Goal: Information Seeking & Learning: Learn about a topic

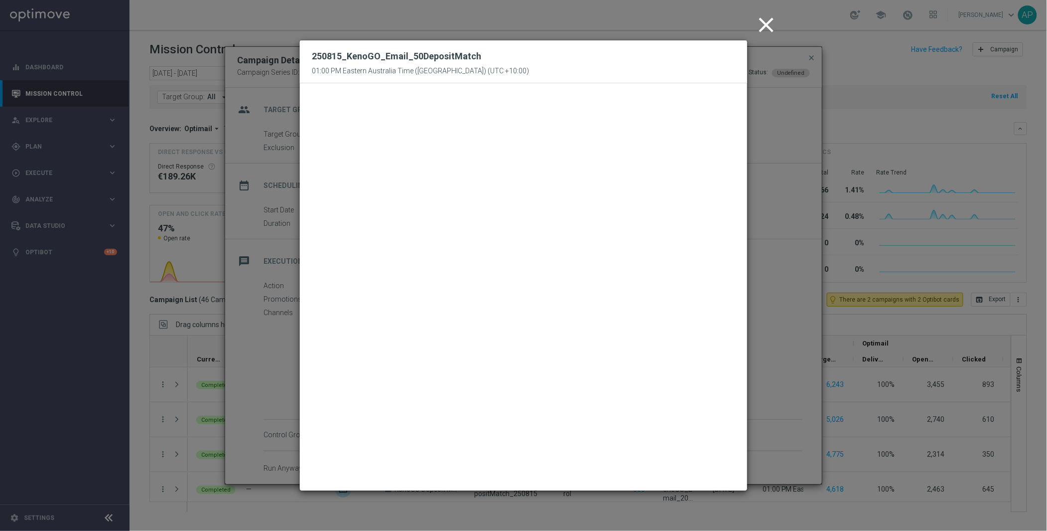
click at [764, 18] on icon "close" at bounding box center [766, 24] width 25 height 25
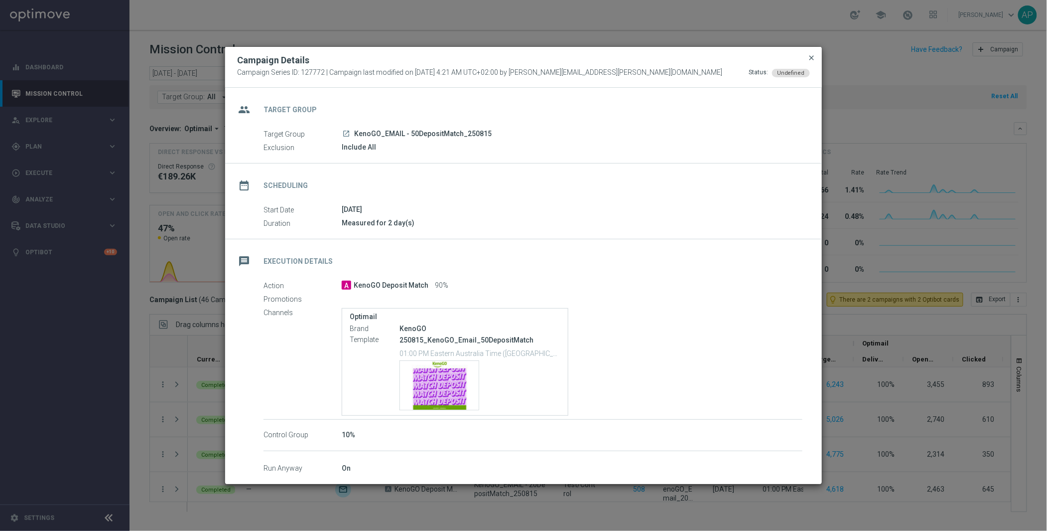
click at [812, 59] on span "close" at bounding box center [812, 58] width 8 height 8
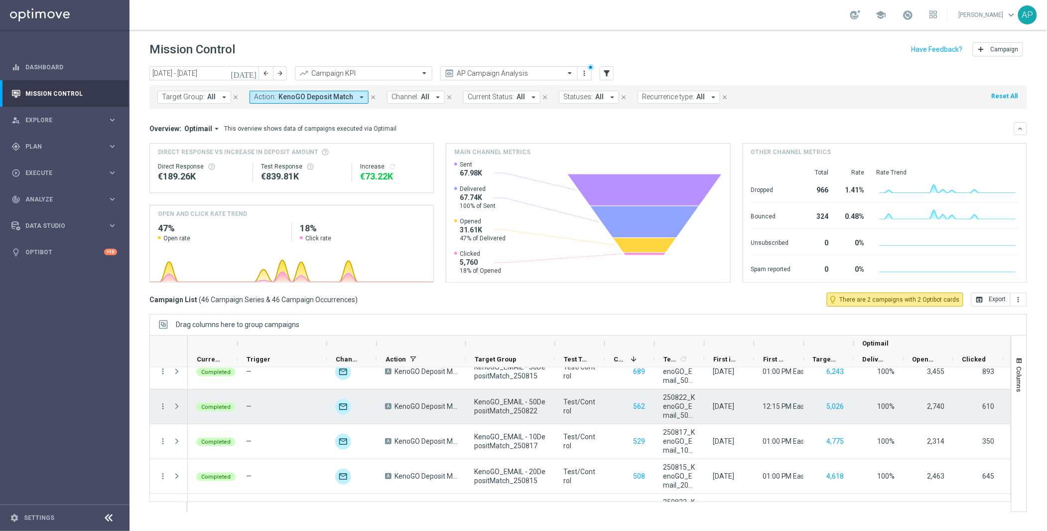
scroll to position [14, 0]
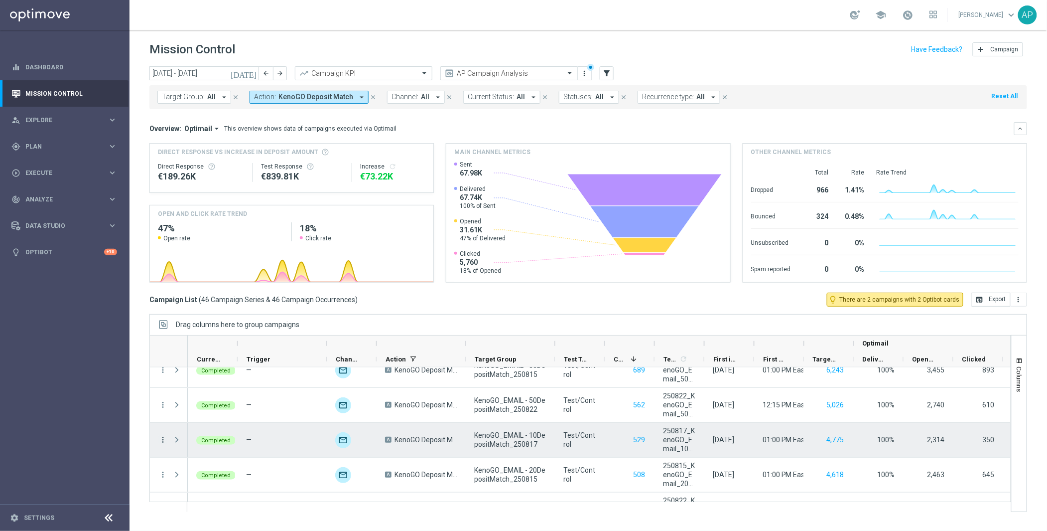
click at [164, 438] on icon "more_vert" at bounding box center [162, 439] width 9 height 9
click at [248, 320] on div "Campaign Details" at bounding box center [229, 321] width 93 height 7
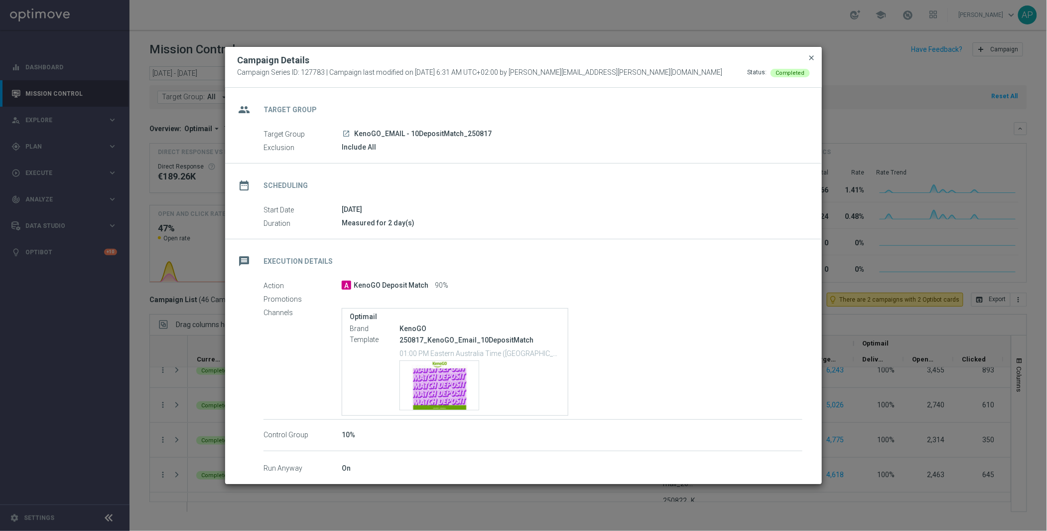
click at [811, 54] on span "close" at bounding box center [812, 58] width 8 height 8
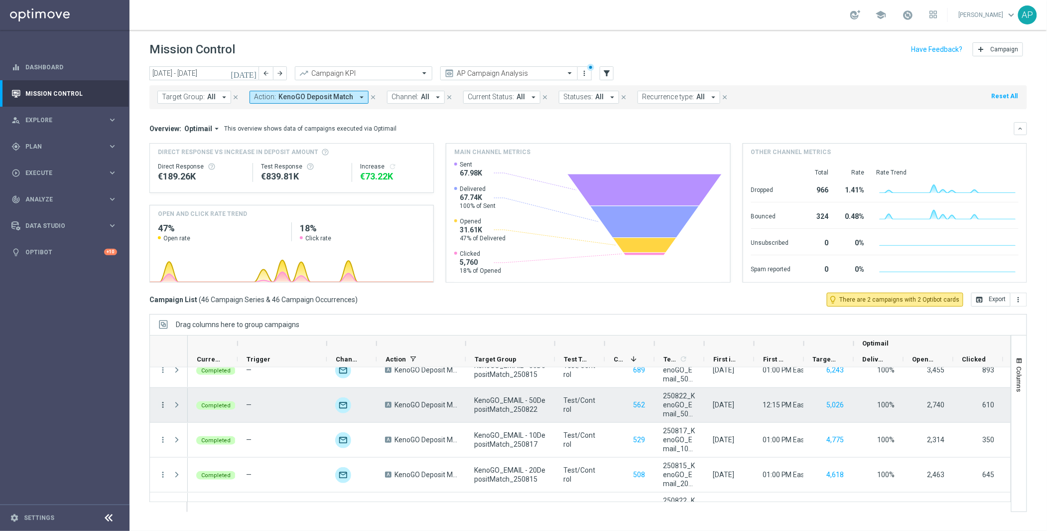
click at [165, 403] on icon "more_vert" at bounding box center [162, 404] width 9 height 9
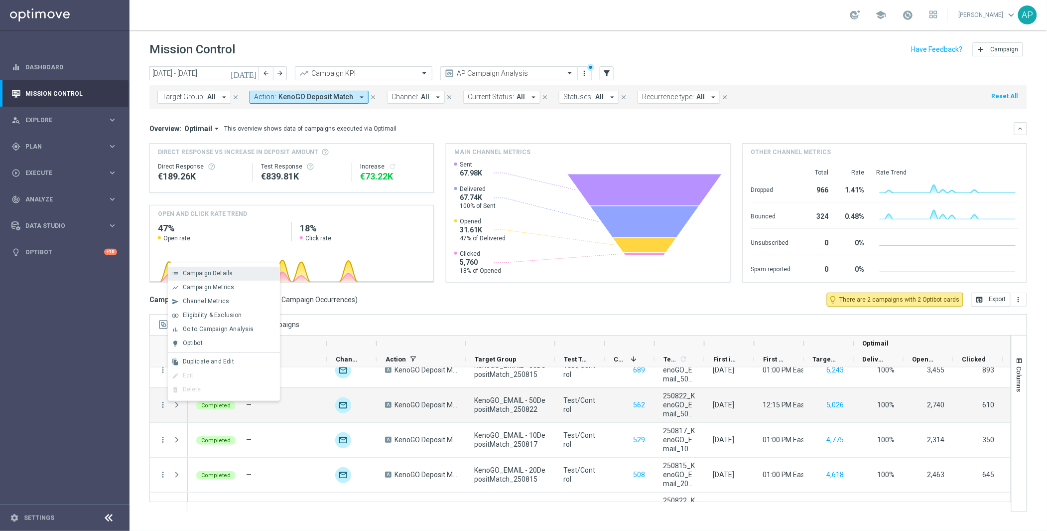
click at [241, 267] on div "list Campaign Details" at bounding box center [224, 274] width 112 height 14
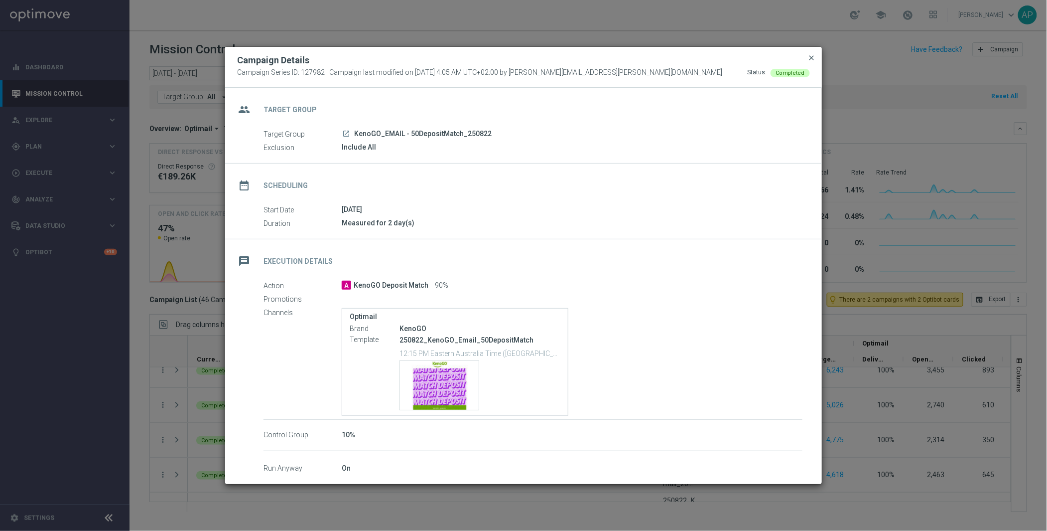
click at [815, 56] on span "close" at bounding box center [812, 58] width 8 height 8
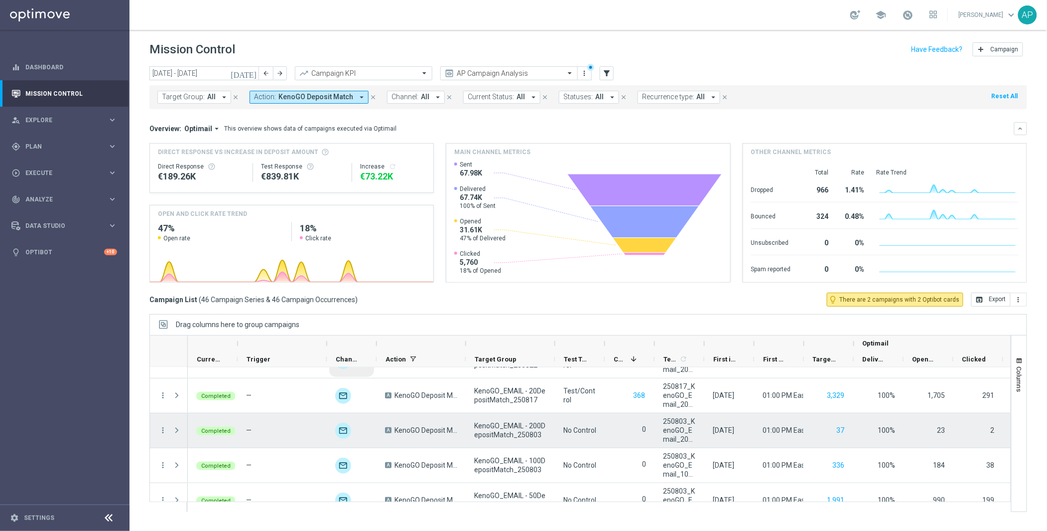
scroll to position [327, 0]
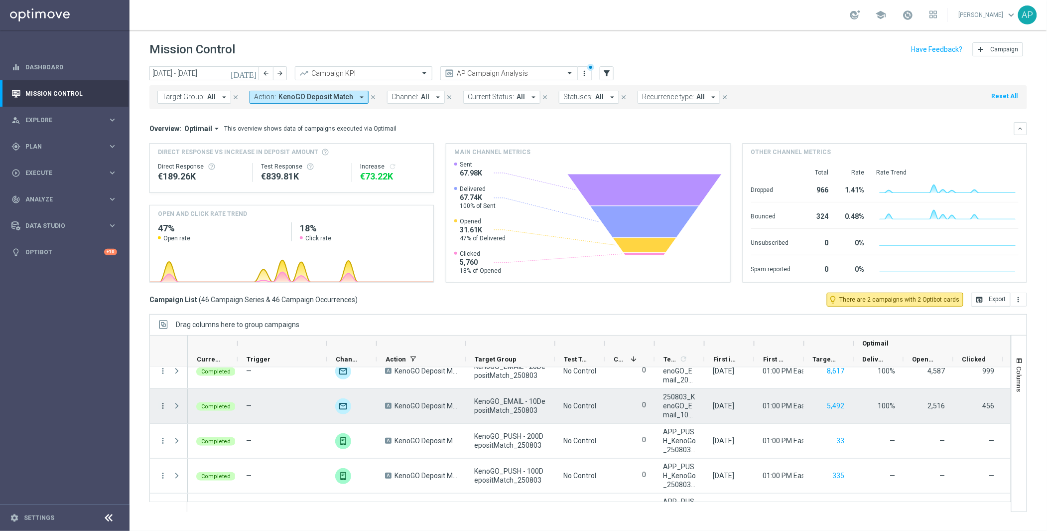
click at [163, 403] on icon "more_vert" at bounding box center [162, 405] width 9 height 9
click at [189, 414] on span "Campaign Details" at bounding box center [208, 412] width 50 height 7
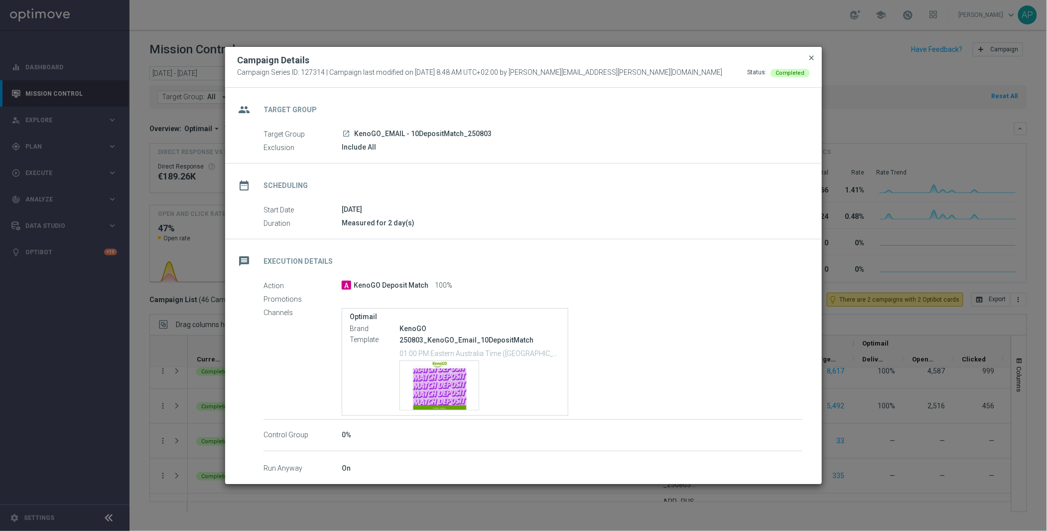
click at [810, 58] on span "close" at bounding box center [812, 58] width 8 height 8
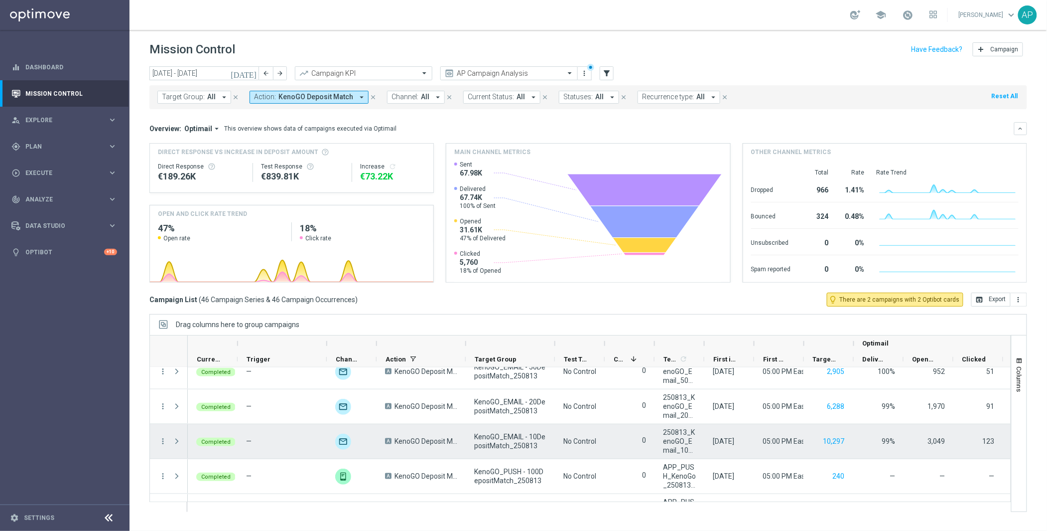
scroll to position [640, 0]
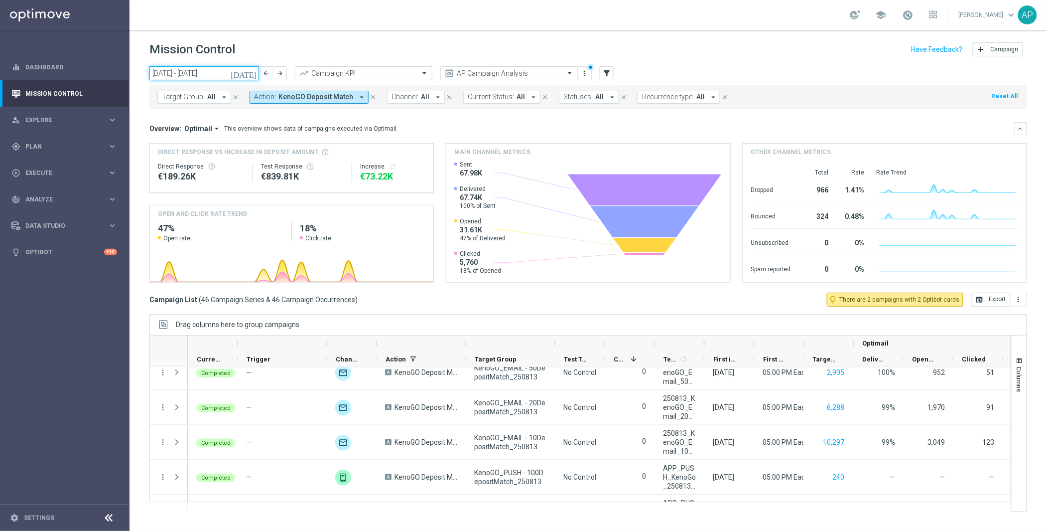
click at [208, 69] on input "[DATE] - [DATE]" at bounding box center [204, 73] width 110 height 14
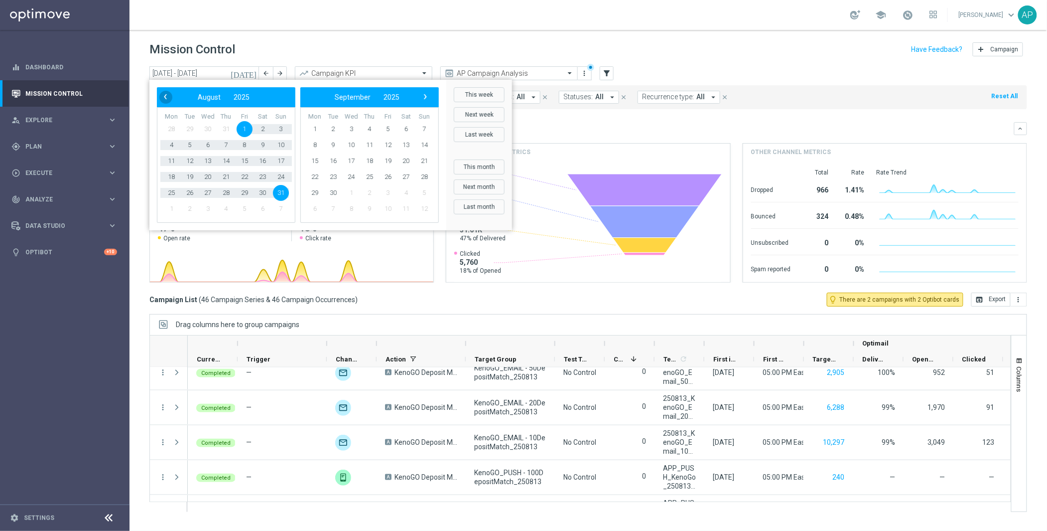
click at [163, 99] on span "‹" at bounding box center [165, 96] width 13 height 13
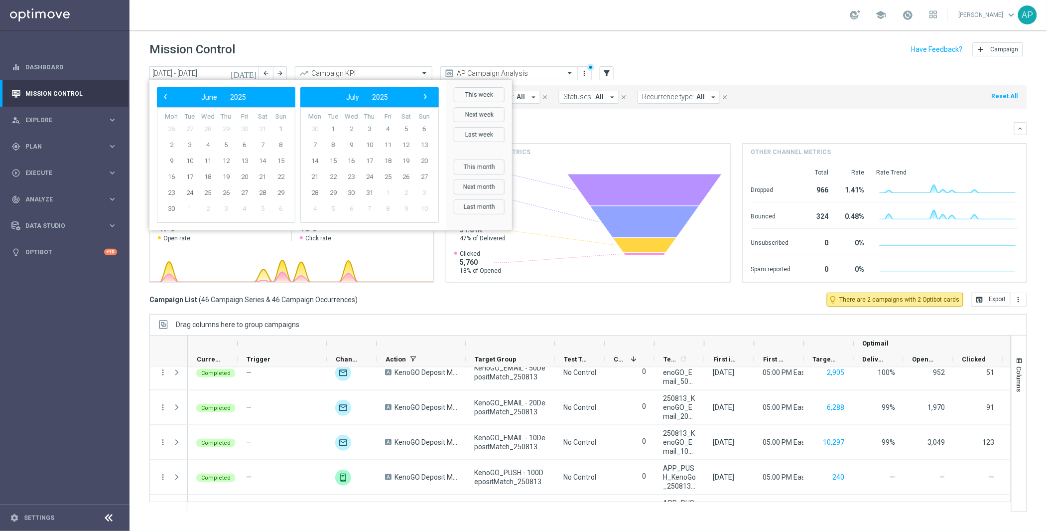
click at [163, 99] on span "‹" at bounding box center [165, 96] width 13 height 13
click at [187, 128] on span "1" at bounding box center [190, 129] width 16 height 16
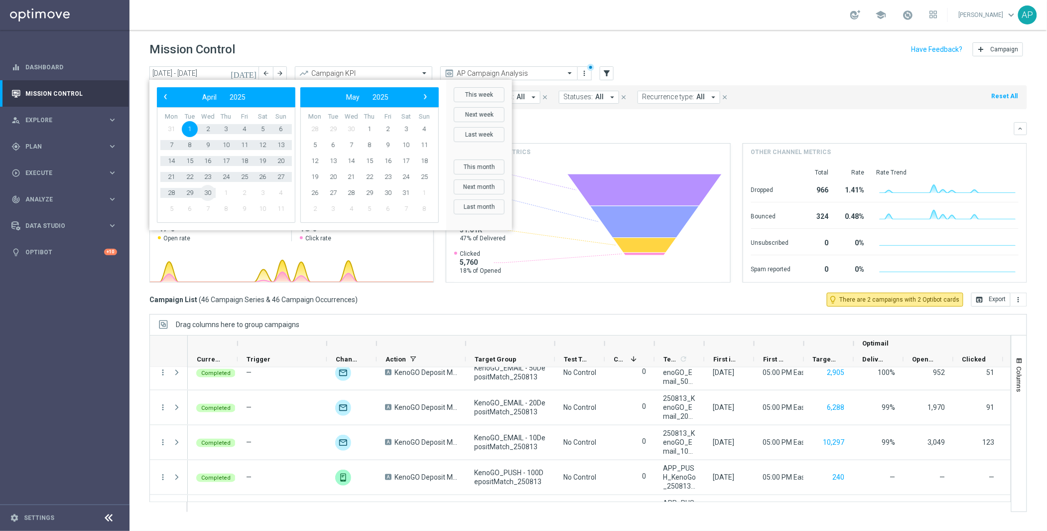
click at [206, 187] on span "30" at bounding box center [208, 193] width 16 height 16
type input "[DATE] - [DATE]"
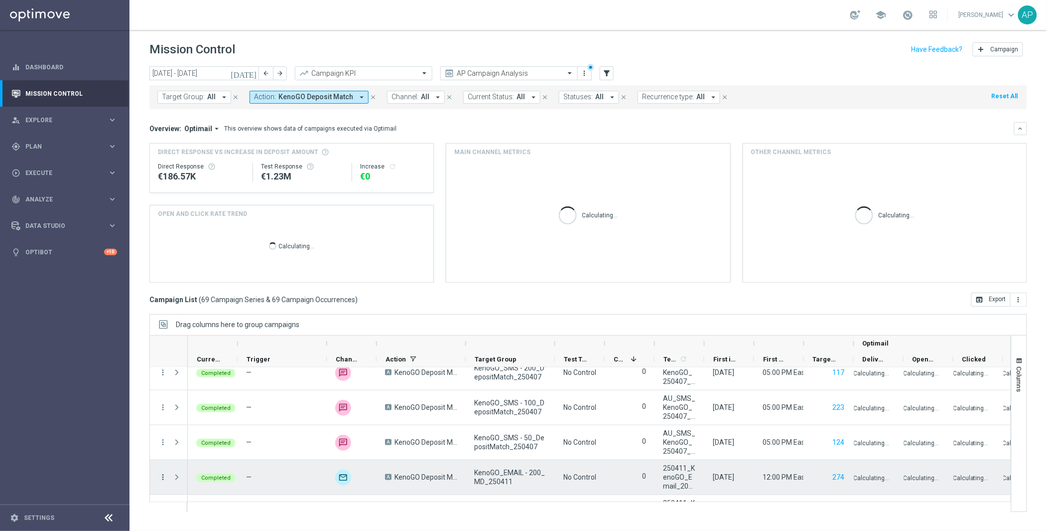
click at [165, 476] on icon "more_vert" at bounding box center [162, 476] width 9 height 9
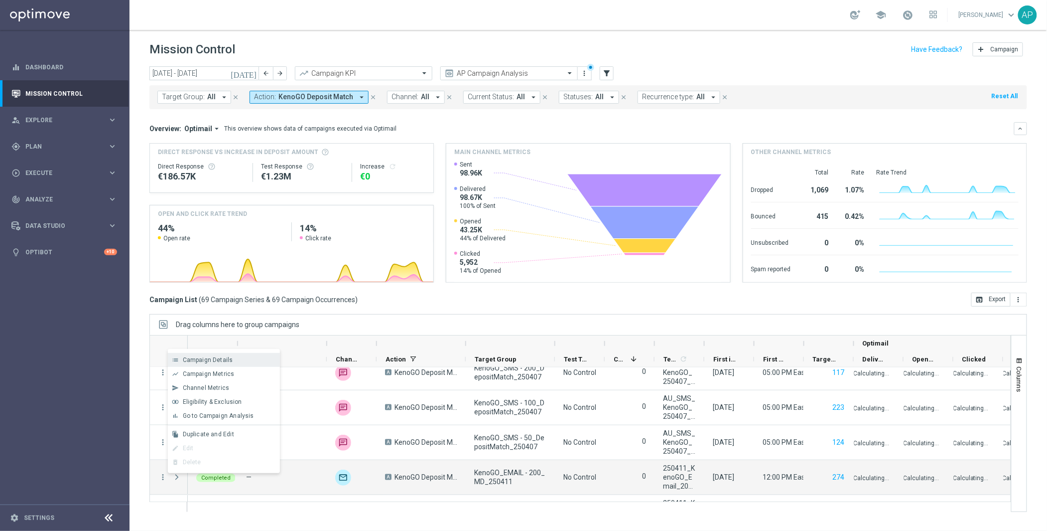
click at [232, 361] on div "Campaign Details" at bounding box center [229, 359] width 93 height 7
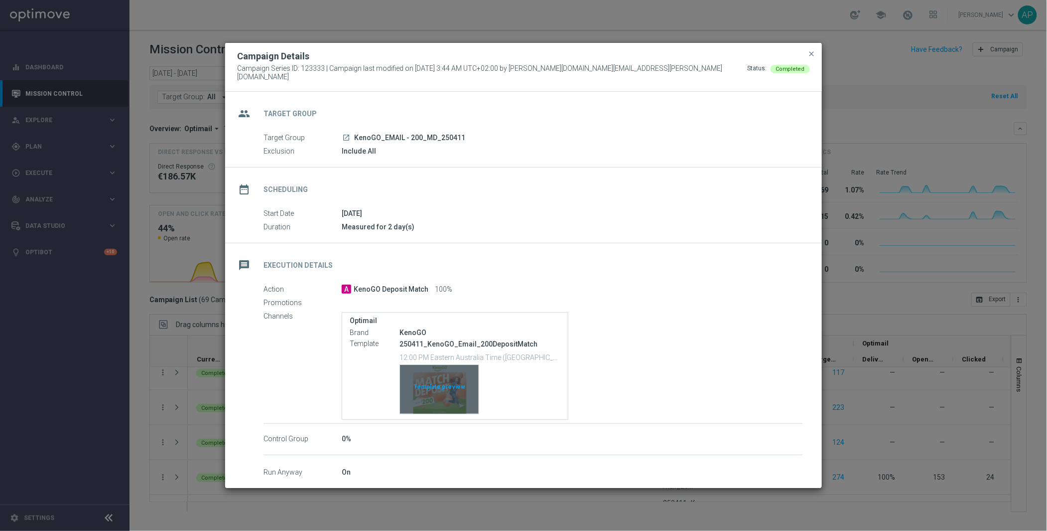
click at [421, 370] on div "Template preview" at bounding box center [439, 389] width 79 height 49
